Goal: Task Accomplishment & Management: Use online tool/utility

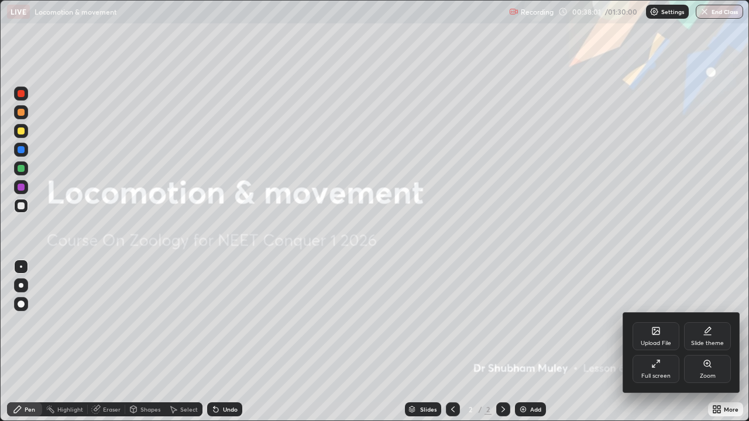
click at [651, 341] on div "Upload File" at bounding box center [656, 344] width 30 height 6
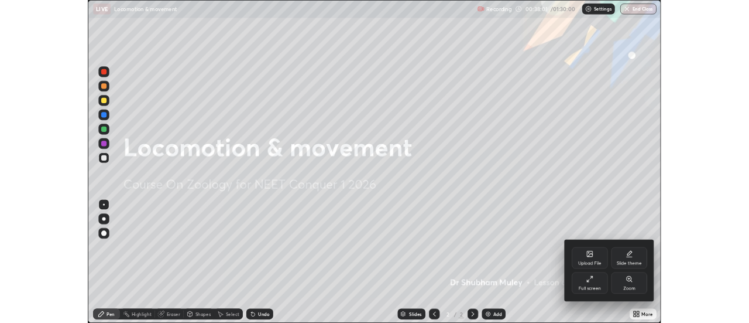
scroll to position [421, 749]
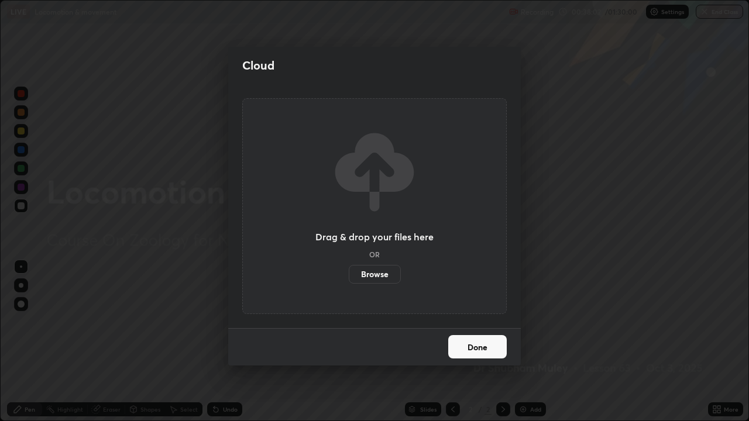
click at [377, 281] on label "Browse" at bounding box center [375, 274] width 52 height 19
click at [349, 281] on input "Browse" at bounding box center [349, 274] width 0 height 19
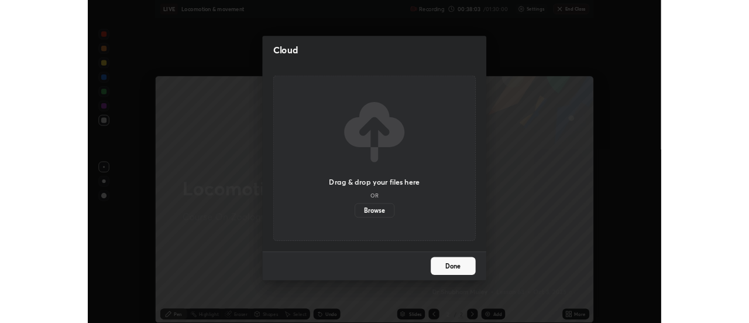
scroll to position [58212, 57785]
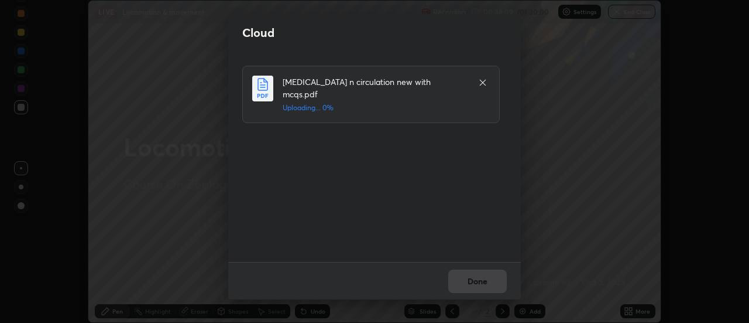
click at [481, 80] on icon at bounding box center [482, 82] width 9 height 9
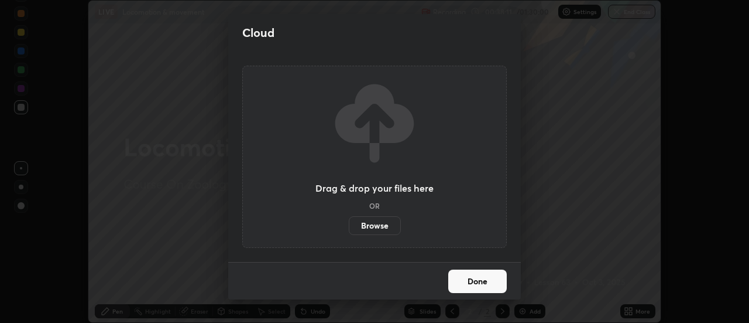
click at [366, 221] on label "Browse" at bounding box center [375, 225] width 52 height 19
click at [349, 221] on input "Browse" at bounding box center [349, 225] width 0 height 19
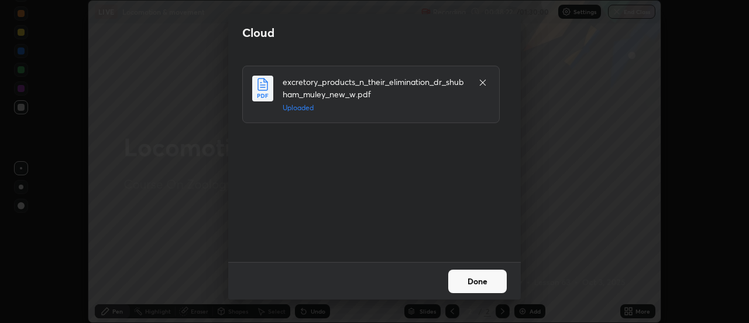
click at [470, 280] on button "Done" at bounding box center [477, 280] width 59 height 23
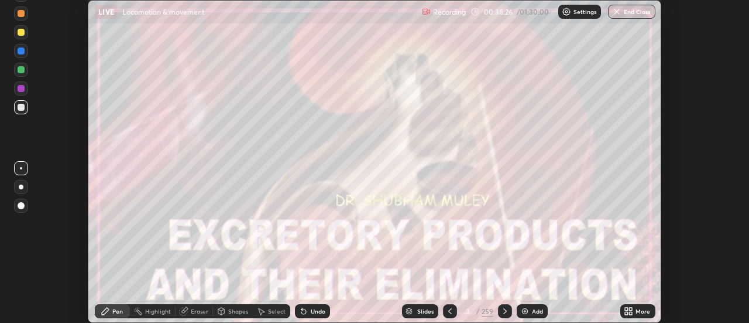
click at [418, 311] on div "Slides" at bounding box center [425, 311] width 16 height 6
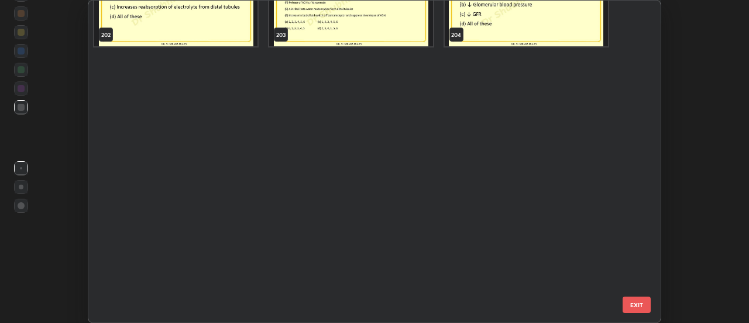
scroll to position [6251, 0]
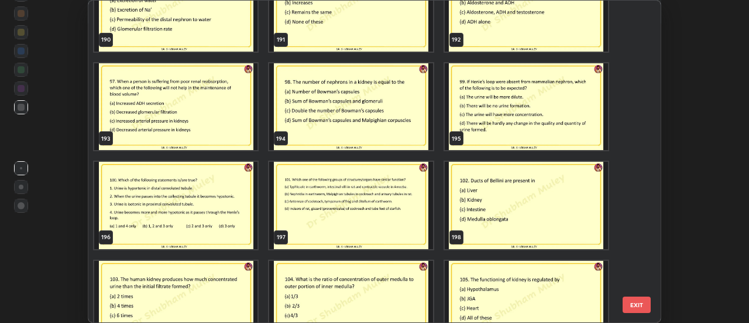
click at [296, 201] on img "grid" at bounding box center [351, 205] width 163 height 87
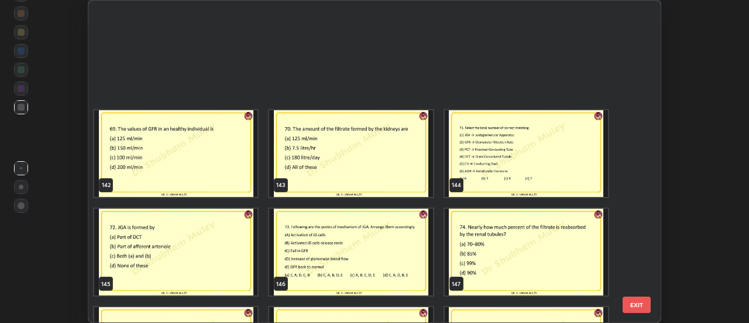
scroll to position [4721, 0]
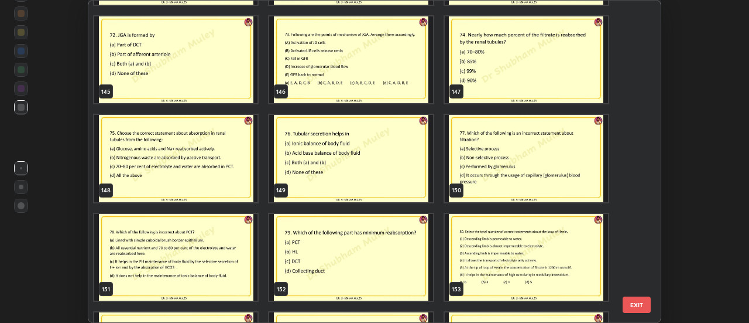
click at [490, 182] on img "grid" at bounding box center [526, 158] width 163 height 87
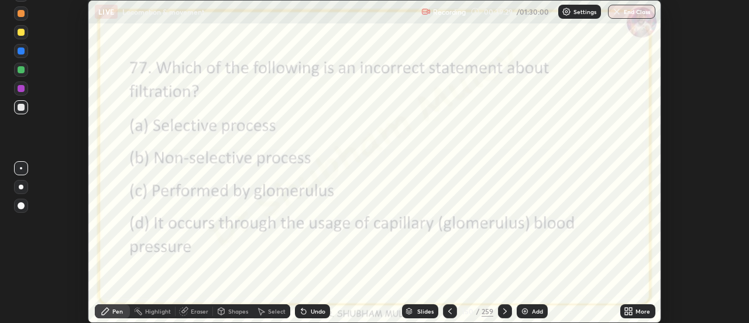
click at [20, 87] on div at bounding box center [21, 88] width 7 height 7
click at [19, 207] on div at bounding box center [21, 205] width 7 height 7
click at [410, 308] on icon at bounding box center [409, 309] width 6 height 3
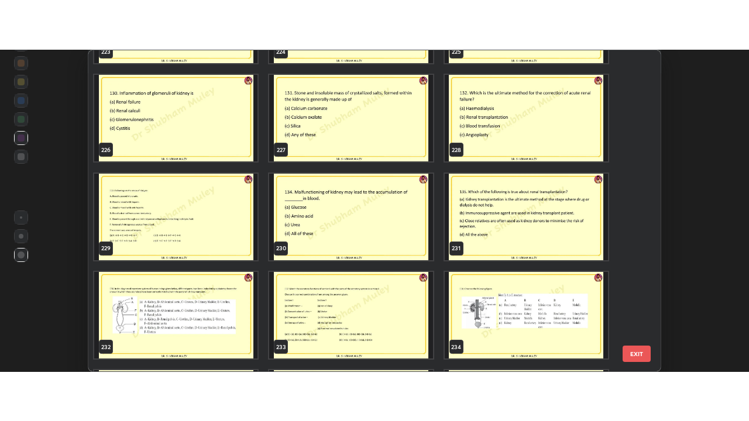
scroll to position [7369, 0]
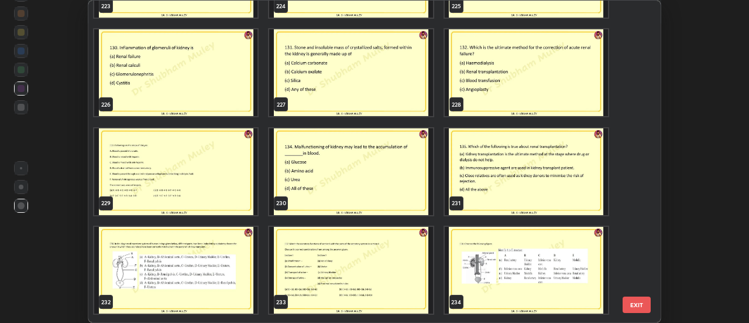
click at [387, 108] on img "grid" at bounding box center [351, 72] width 163 height 87
click at [391, 106] on img "grid" at bounding box center [351, 72] width 163 height 87
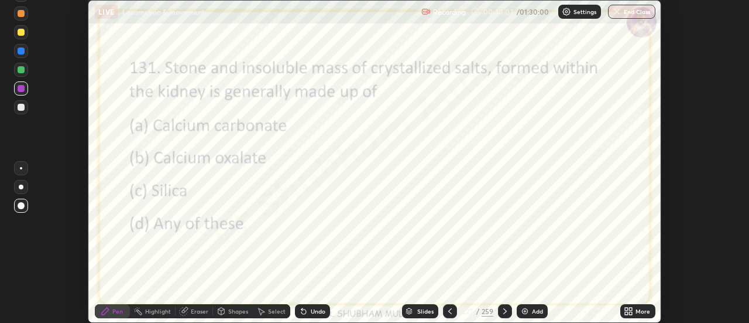
click at [627, 308] on icon at bounding box center [626, 308] width 3 height 3
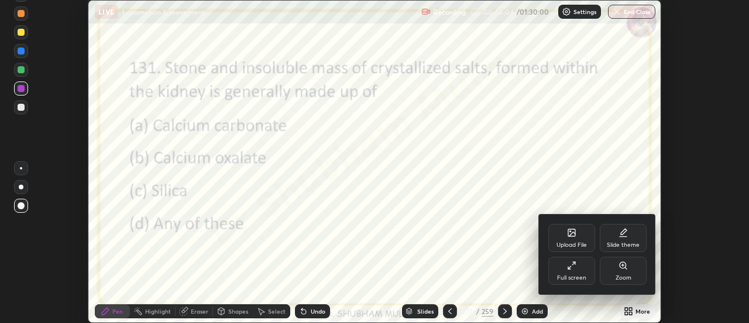
click at [578, 271] on div "Full screen" at bounding box center [571, 270] width 47 height 28
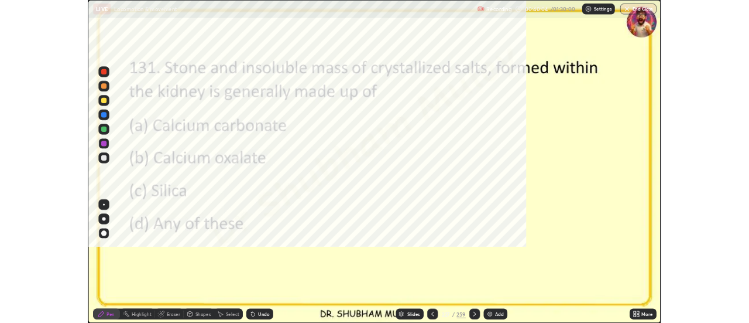
scroll to position [421, 749]
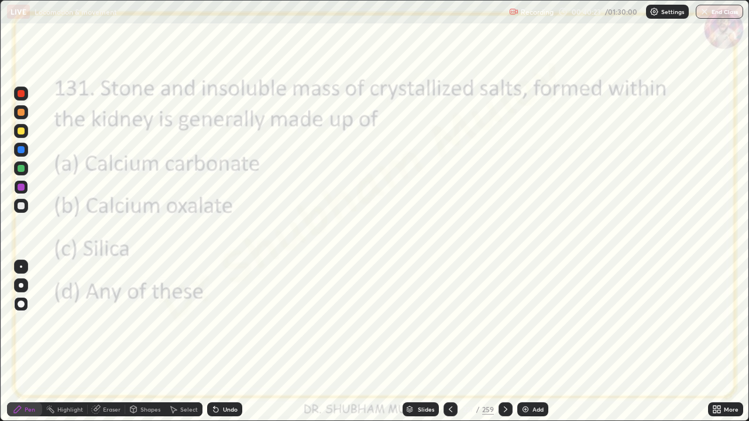
click at [18, 88] on div at bounding box center [21, 94] width 14 height 14
click at [502, 414] on icon at bounding box center [505, 409] width 9 height 9
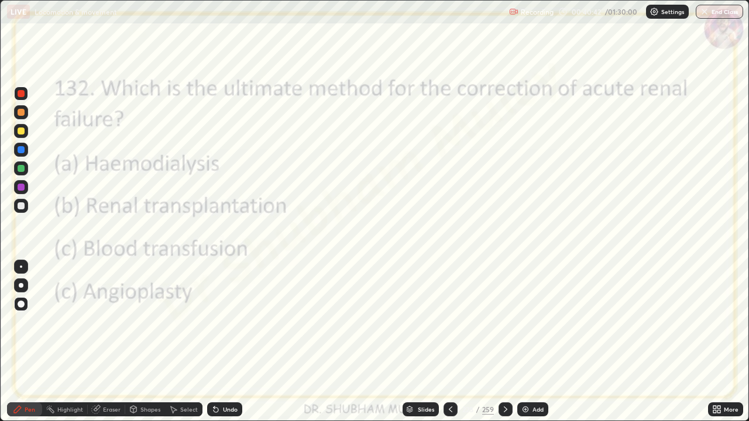
click at [503, 411] on icon at bounding box center [505, 409] width 9 height 9
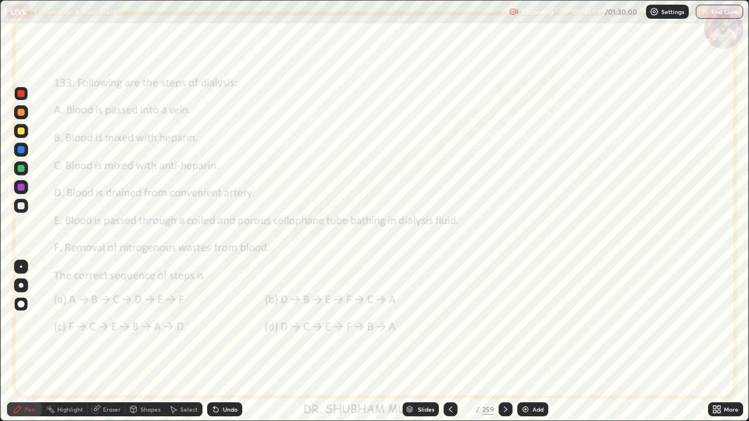
click at [505, 410] on icon at bounding box center [505, 409] width 9 height 9
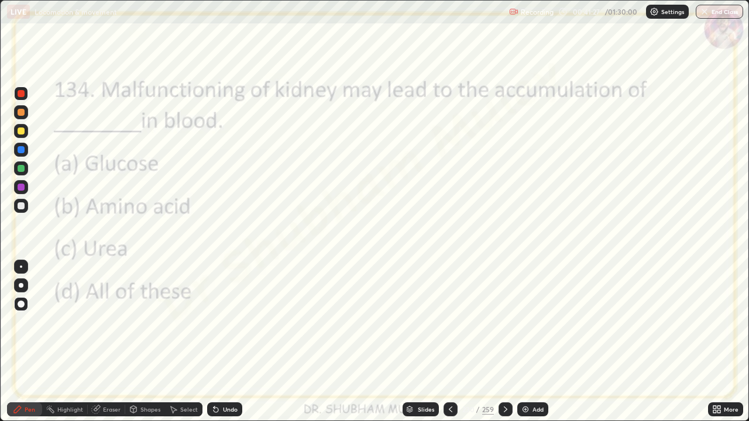
click at [505, 411] on icon at bounding box center [505, 409] width 9 height 9
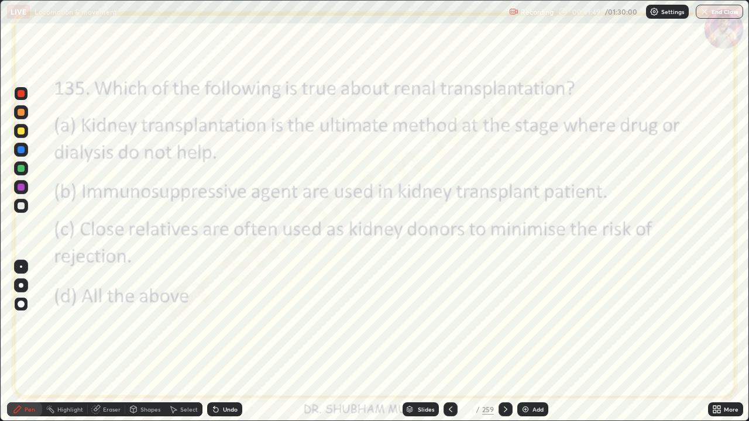
click at [506, 412] on icon at bounding box center [505, 409] width 9 height 9
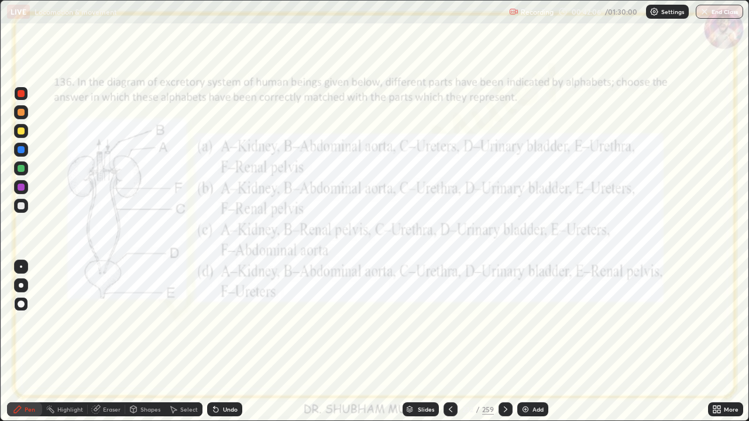
click at [505, 410] on icon at bounding box center [505, 409] width 9 height 9
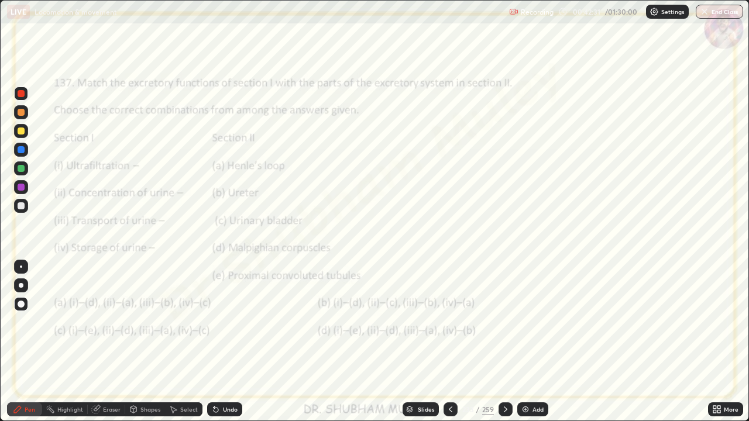
click at [506, 412] on icon at bounding box center [505, 409] width 9 height 9
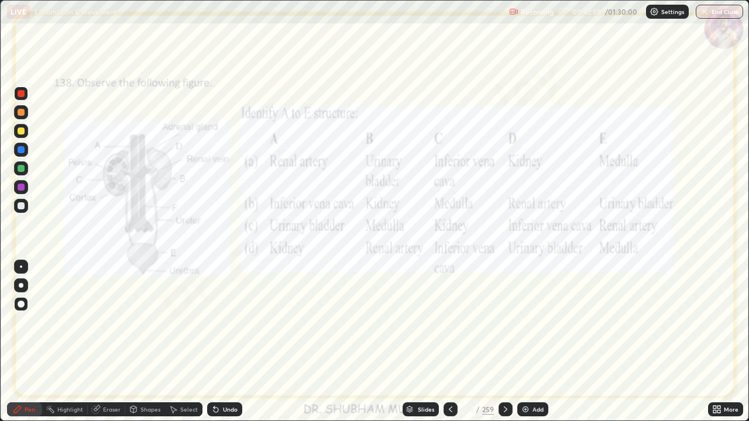
click at [503, 409] on icon at bounding box center [505, 409] width 9 height 9
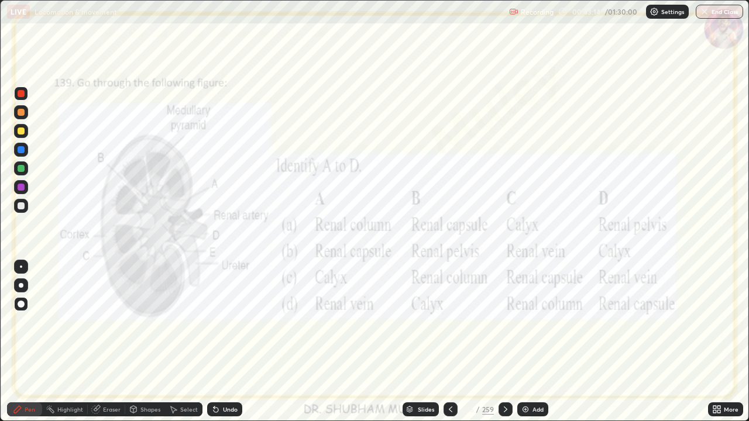
click at [507, 416] on div at bounding box center [506, 410] width 14 height 14
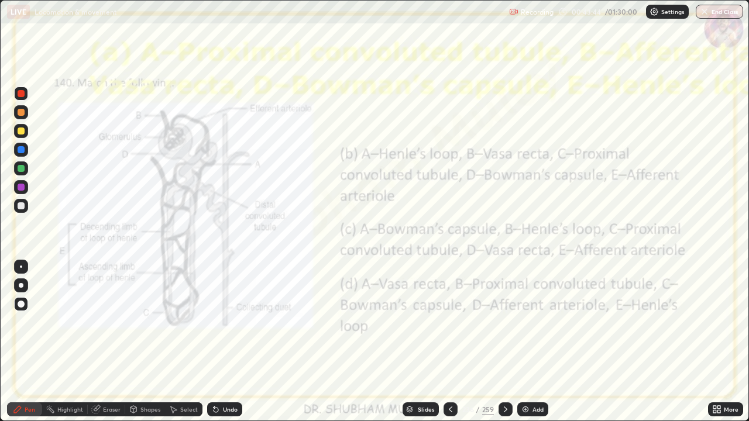
click at [503, 409] on icon at bounding box center [505, 409] width 9 height 9
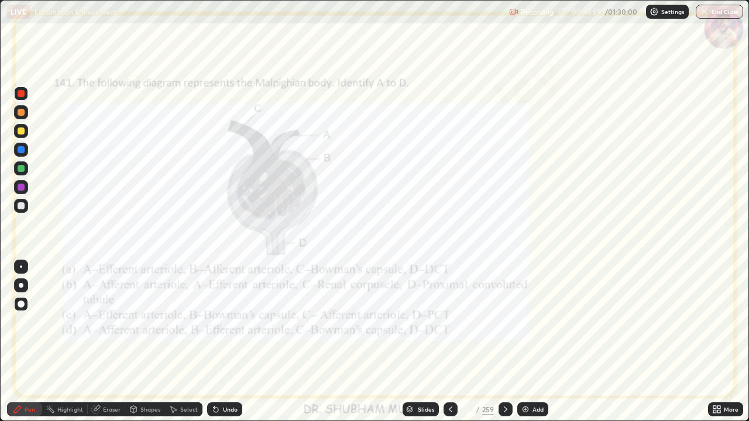
click at [505, 408] on icon at bounding box center [506, 410] width 4 height 6
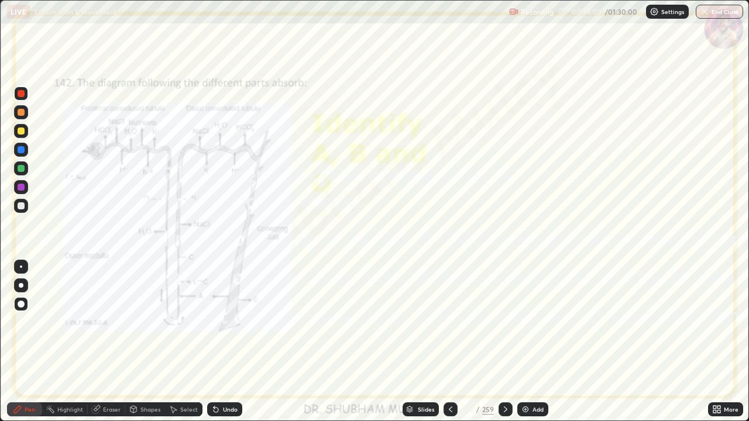
click at [510, 413] on div at bounding box center [506, 410] width 14 height 14
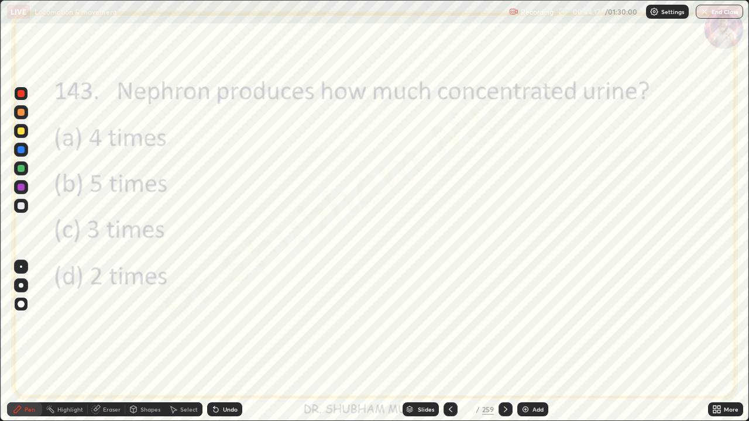
click at [509, 414] on div at bounding box center [506, 410] width 14 height 14
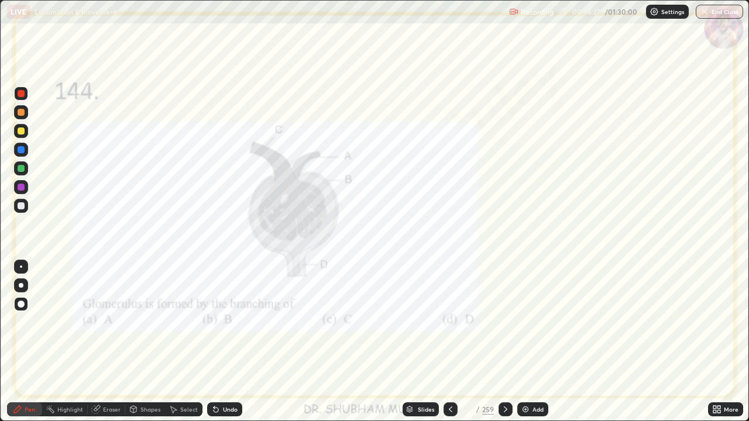
click at [505, 414] on icon at bounding box center [505, 409] width 9 height 9
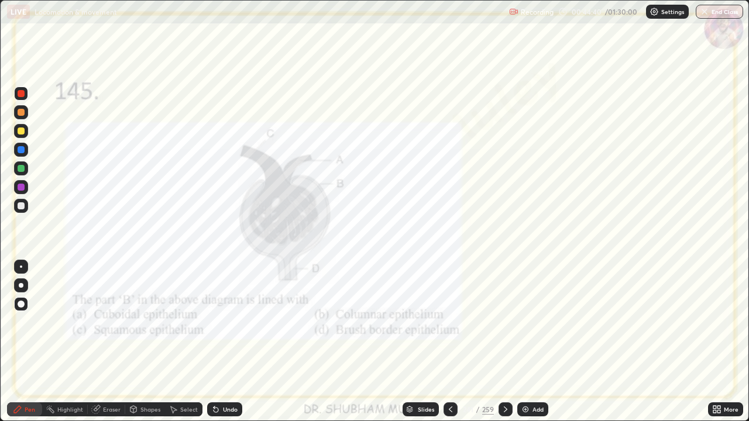
click at [505, 410] on icon at bounding box center [505, 409] width 9 height 9
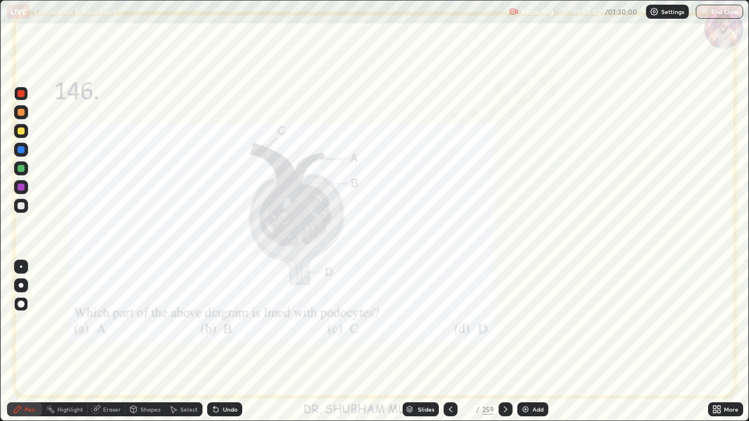
click at [505, 415] on div at bounding box center [506, 410] width 14 height 14
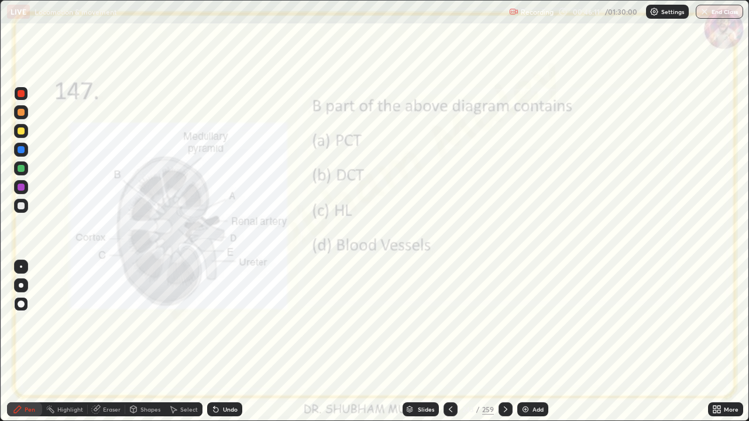
click at [505, 410] on icon at bounding box center [505, 409] width 9 height 9
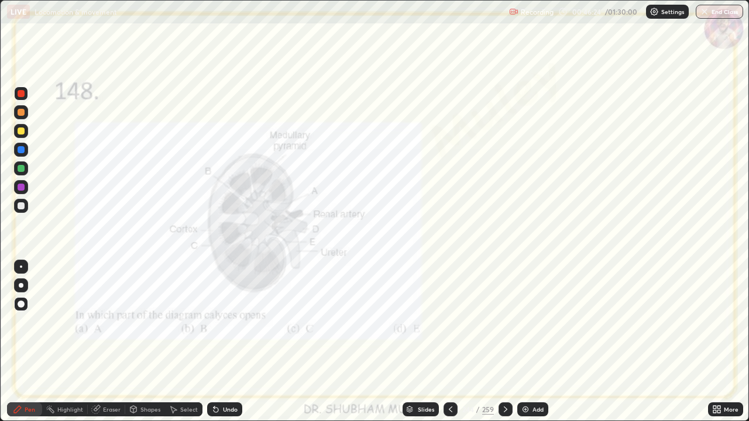
click at [505, 410] on icon at bounding box center [505, 409] width 9 height 9
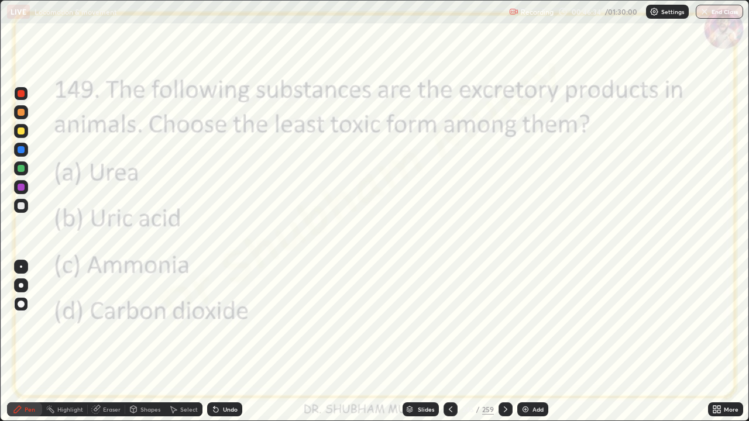
click at [505, 410] on icon at bounding box center [505, 409] width 9 height 9
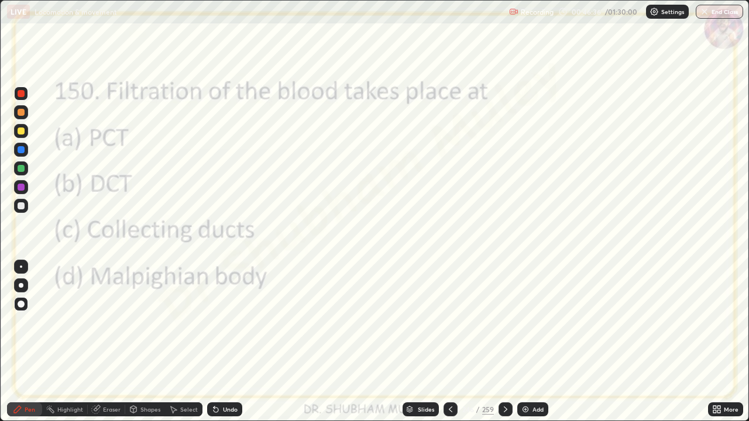
click at [448, 411] on icon at bounding box center [450, 409] width 9 height 9
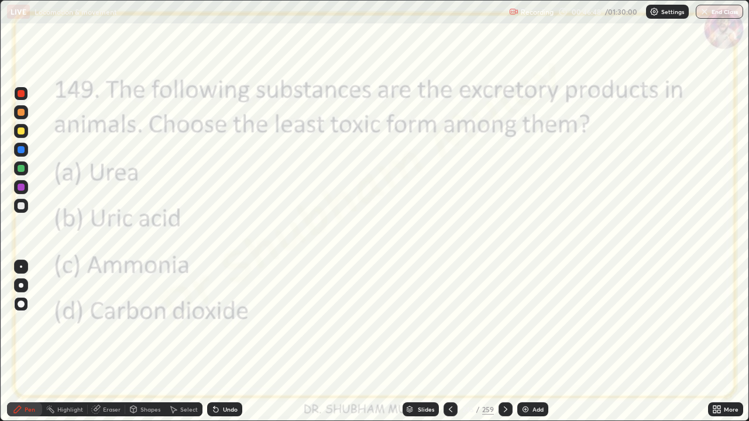
click at [505, 411] on icon at bounding box center [506, 410] width 4 height 6
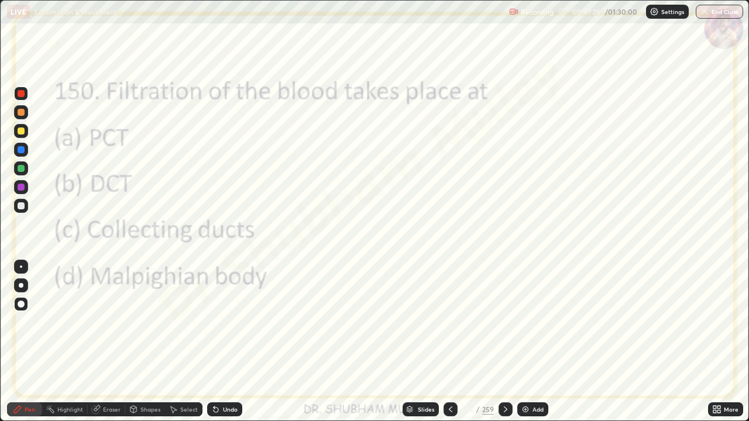
click at [503, 410] on icon at bounding box center [505, 409] width 9 height 9
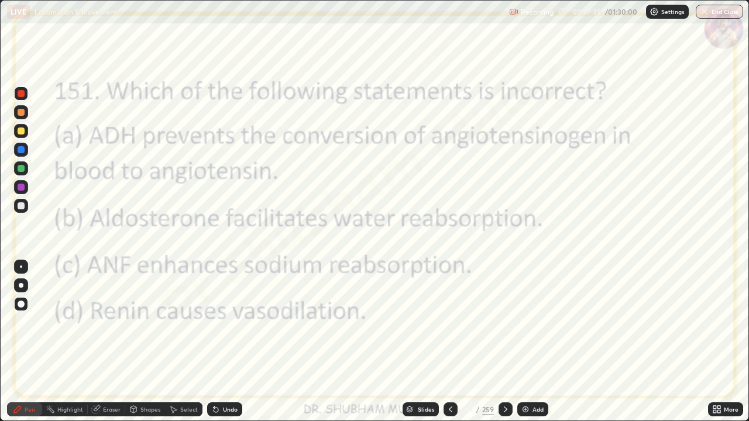
click at [503, 406] on icon at bounding box center [505, 409] width 9 height 9
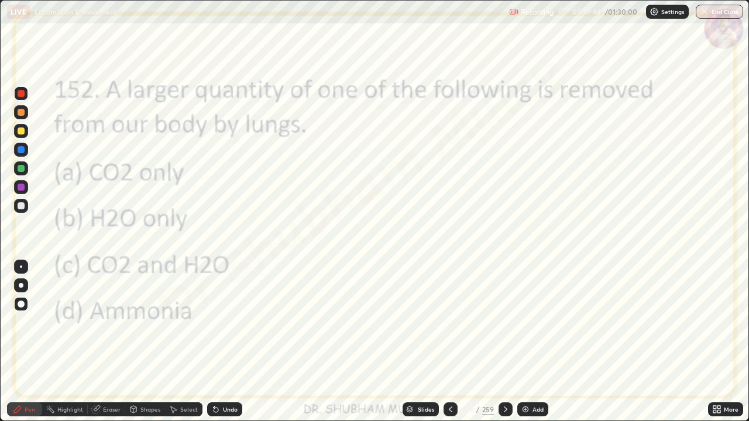
click at [505, 410] on icon at bounding box center [505, 409] width 9 height 9
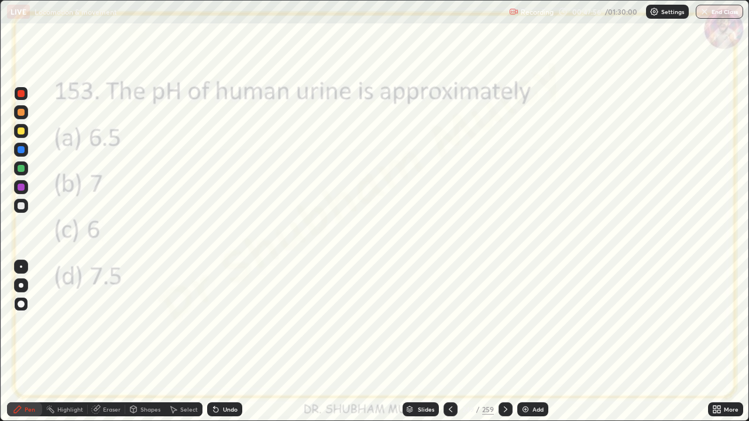
click at [505, 410] on icon at bounding box center [505, 409] width 9 height 9
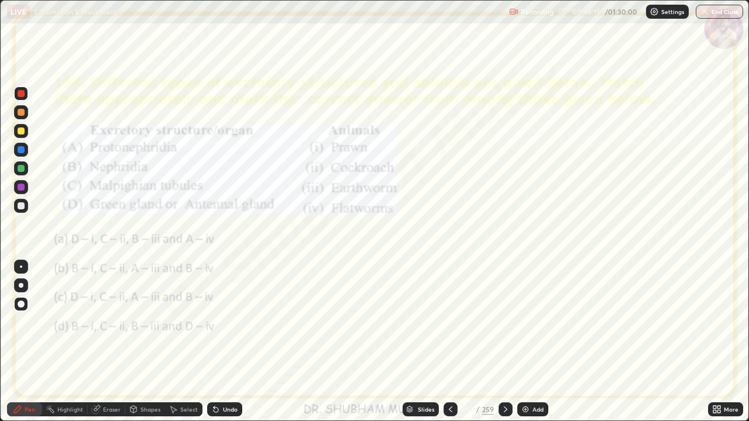
click at [506, 411] on icon at bounding box center [505, 409] width 9 height 9
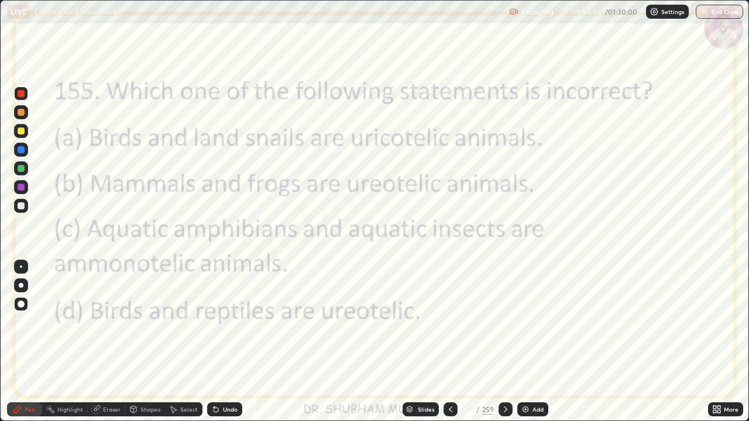
click at [503, 409] on icon at bounding box center [505, 409] width 9 height 9
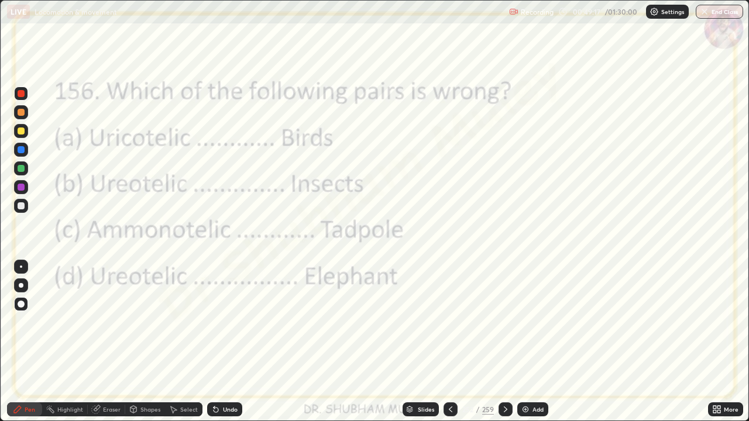
click at [505, 410] on icon at bounding box center [505, 409] width 9 height 9
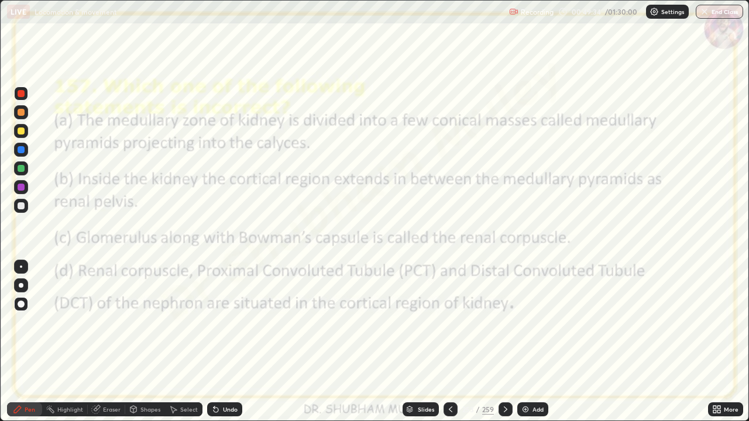
click at [505, 410] on icon at bounding box center [505, 409] width 9 height 9
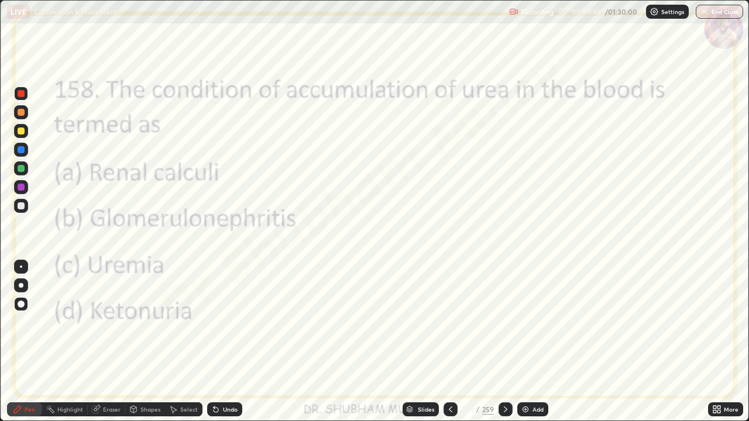
click at [508, 417] on div at bounding box center [506, 409] width 14 height 23
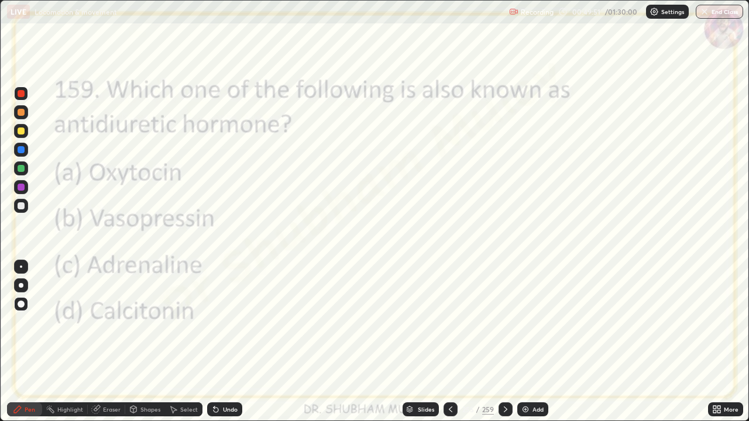
click at [505, 410] on icon at bounding box center [505, 409] width 9 height 9
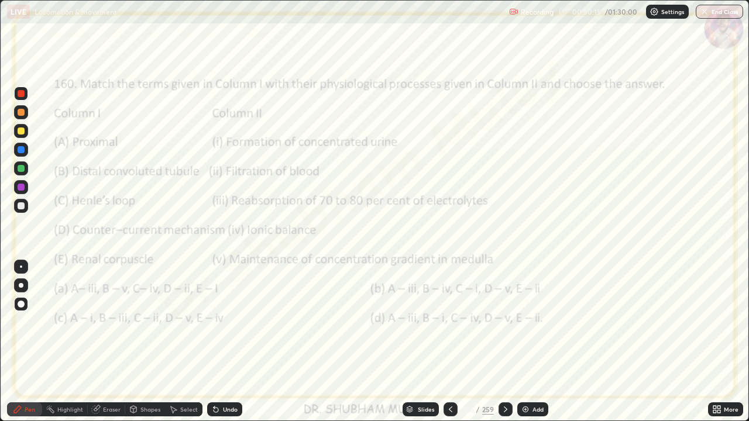
click at [505, 411] on icon at bounding box center [505, 409] width 9 height 9
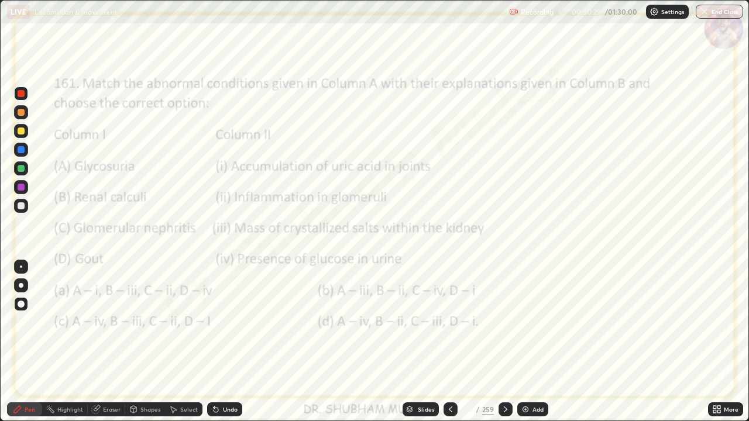
click at [505, 409] on icon at bounding box center [505, 409] width 9 height 9
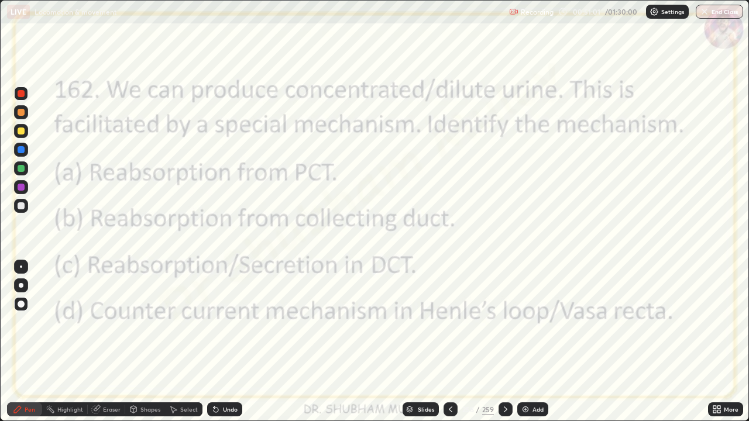
click at [505, 410] on icon at bounding box center [505, 409] width 9 height 9
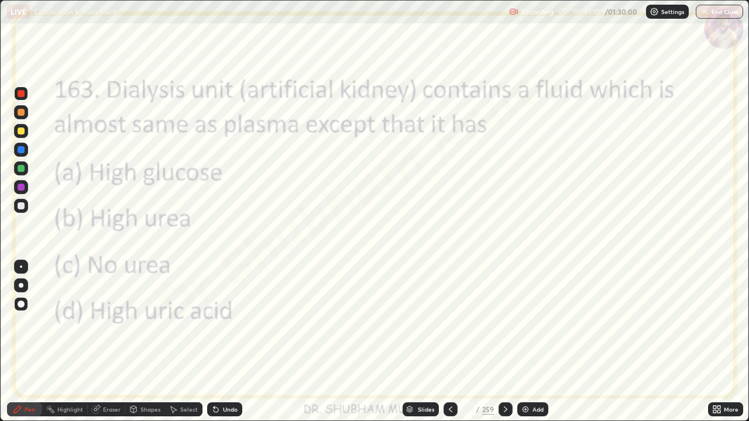
click at [505, 410] on icon at bounding box center [505, 409] width 9 height 9
click at [448, 407] on icon at bounding box center [450, 409] width 9 height 9
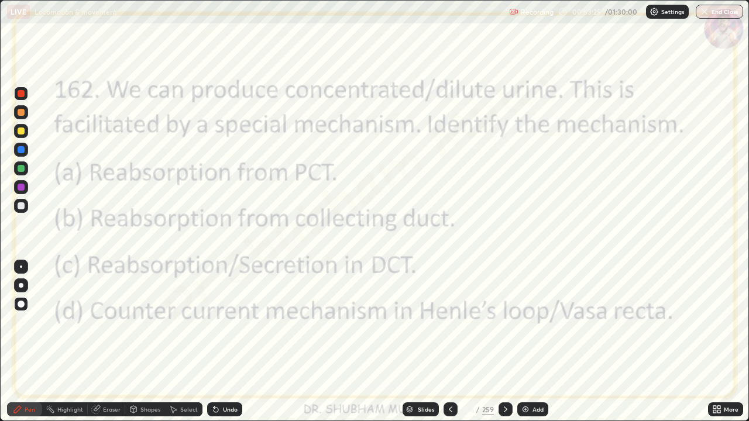
click at [703, 18] on button "End Class" at bounding box center [719, 12] width 47 height 14
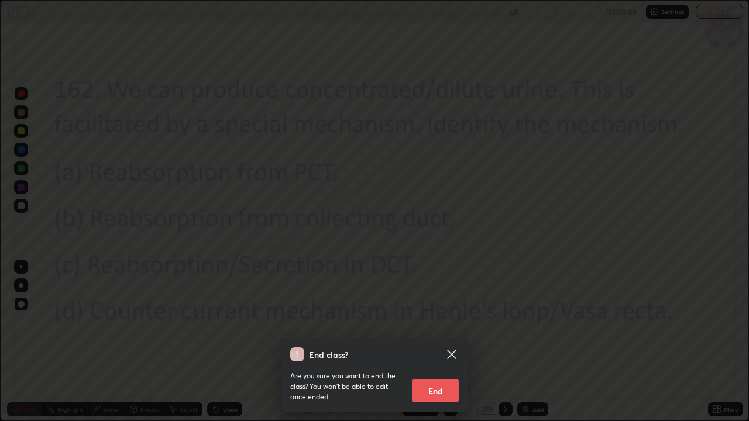
click at [433, 398] on button "End" at bounding box center [435, 390] width 47 height 23
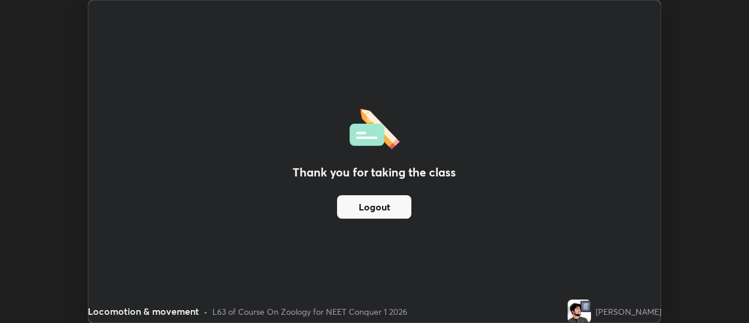
scroll to position [58212, 57785]
